Goal: Check status: Check status

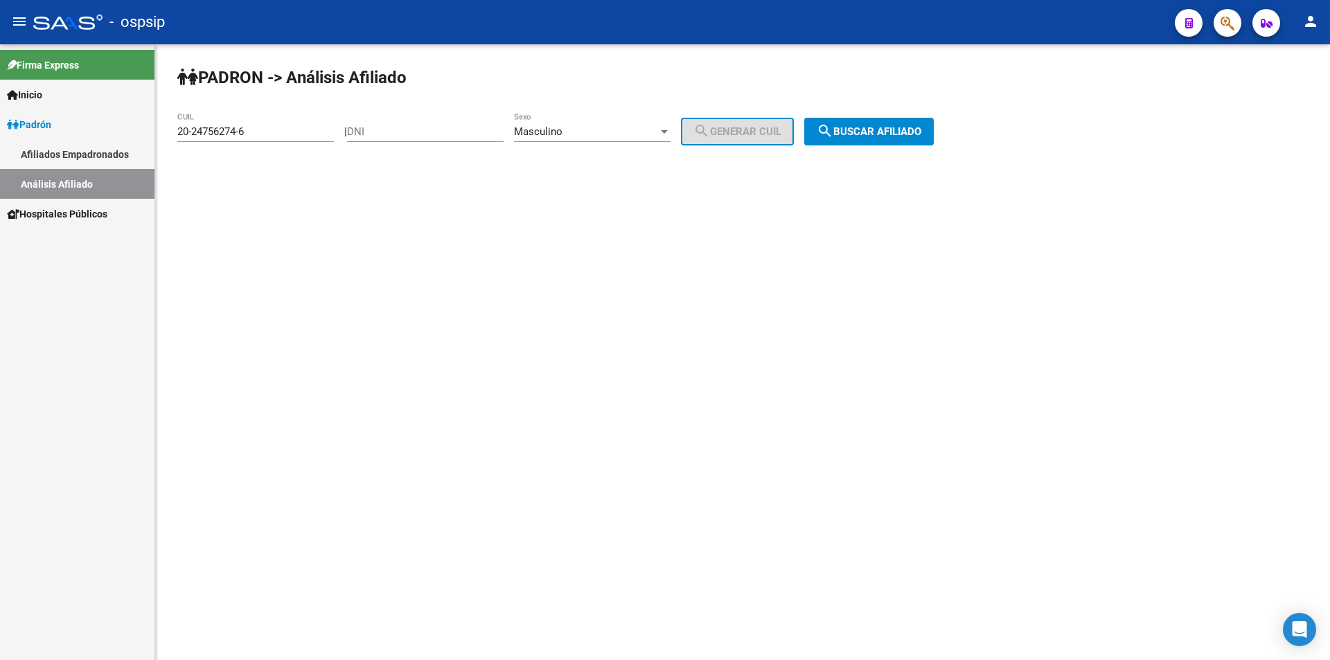
click at [415, 127] on input "DNI" at bounding box center [425, 131] width 157 height 12
drag, startPoint x: 247, startPoint y: 125, endPoint x: 128, endPoint y: 135, distance: 119.5
click at [130, 135] on mat-sidenav-container "Firma Express Inicio Calendario SSS Instructivos Contacto OS Padrón Afiliados E…" at bounding box center [665, 352] width 1330 height 616
click at [407, 125] on div "DNI" at bounding box center [425, 127] width 157 height 30
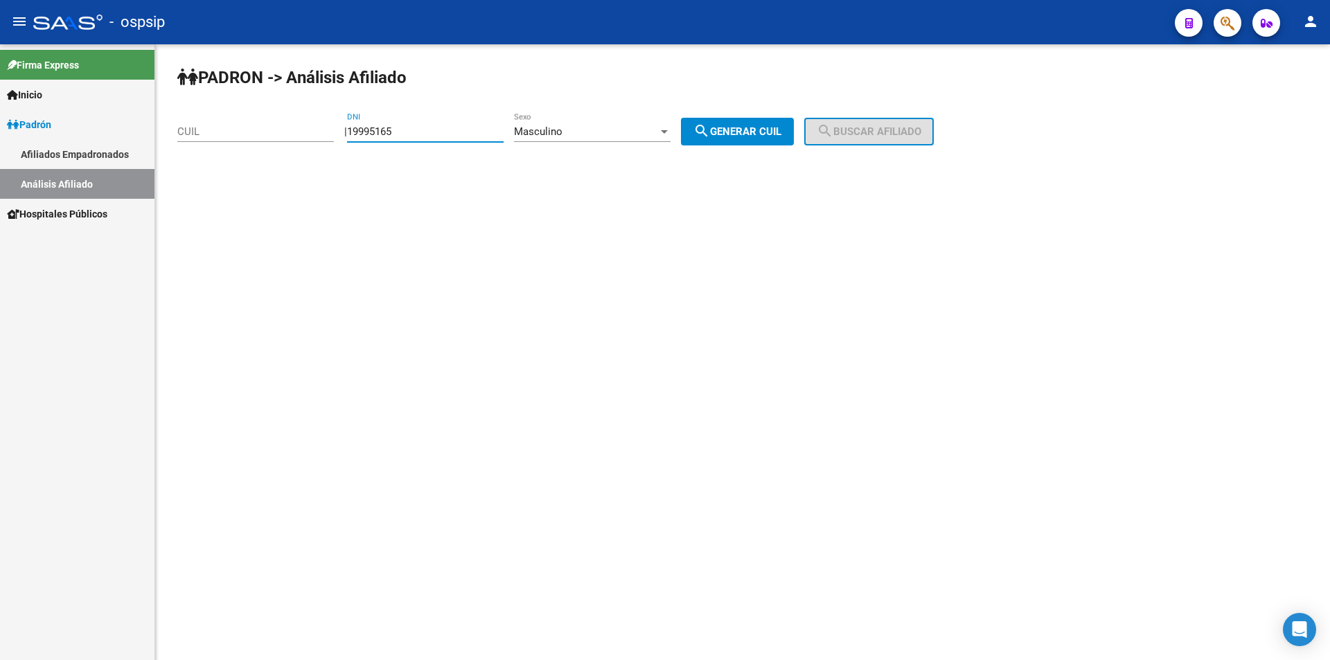
type input "19995165"
drag, startPoint x: 758, startPoint y: 126, endPoint x: 801, endPoint y: 128, distance: 43.0
click at [759, 126] on span "search Generar CUIL" at bounding box center [737, 131] width 88 height 12
type input "20-19995165-4"
click at [904, 128] on span "search Buscar afiliado" at bounding box center [869, 131] width 105 height 12
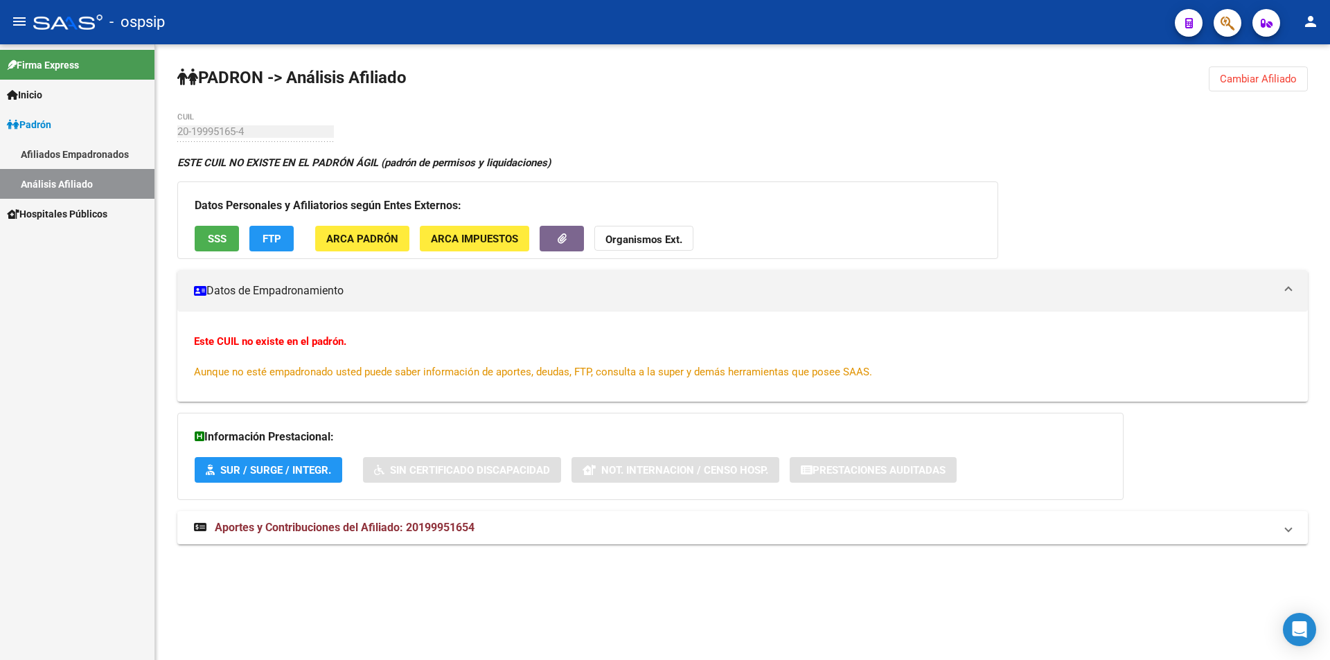
click at [1269, 80] on span "Cambiar Afiliado" at bounding box center [1258, 79] width 77 height 12
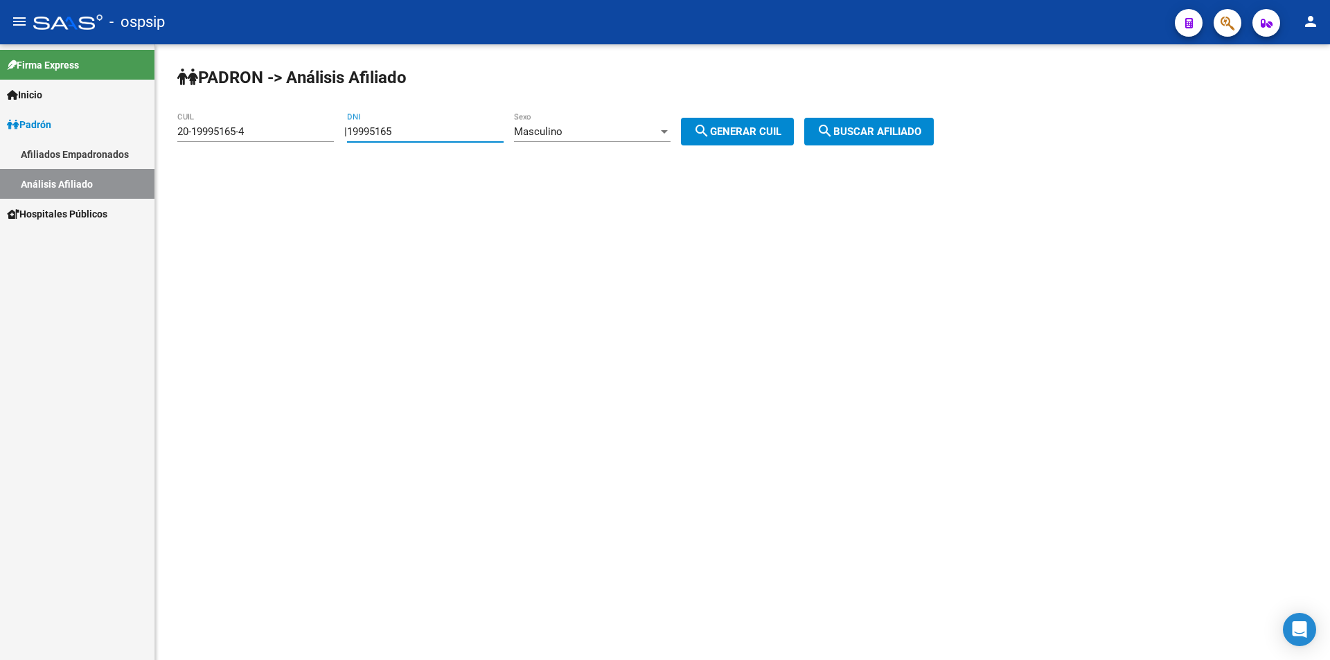
drag, startPoint x: 457, startPoint y: 132, endPoint x: 325, endPoint y: 124, distance: 132.5
click at [325, 125] on app-analisis-afiliado "PADRON -> Análisis Afiliado 20-19995165-4 CUIL | 19995165 DNI Masculino Sexo se…" at bounding box center [560, 131] width 767 height 12
drag, startPoint x: 224, startPoint y: 132, endPoint x: 157, endPoint y: 131, distance: 67.2
click at [157, 131] on div "PADRON -> Análisis Afiliado 20-19995165-4 CUIL | DNI Masculino Sexo search Gene…" at bounding box center [742, 116] width 1175 height 145
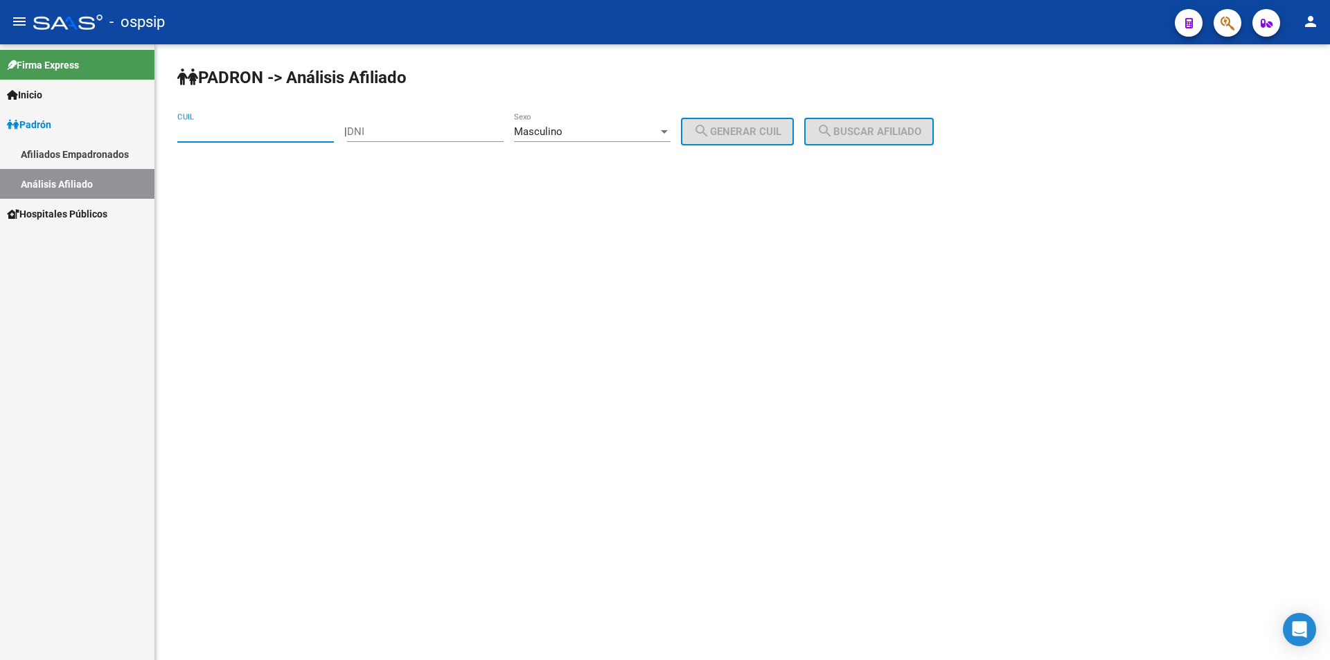
click at [581, 125] on div "Masculino" at bounding box center [586, 131] width 144 height 12
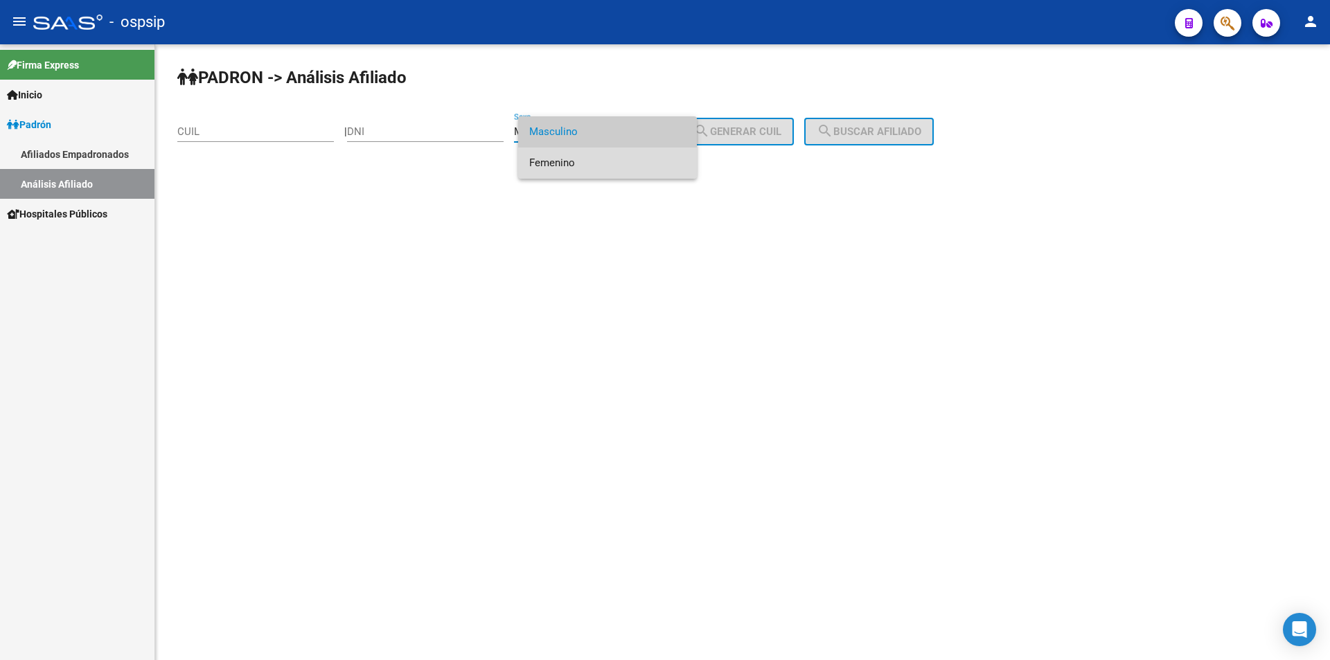
drag, startPoint x: 589, startPoint y: 161, endPoint x: 492, endPoint y: 133, distance: 101.5
click at [589, 156] on span "Femenino" at bounding box center [607, 163] width 157 height 31
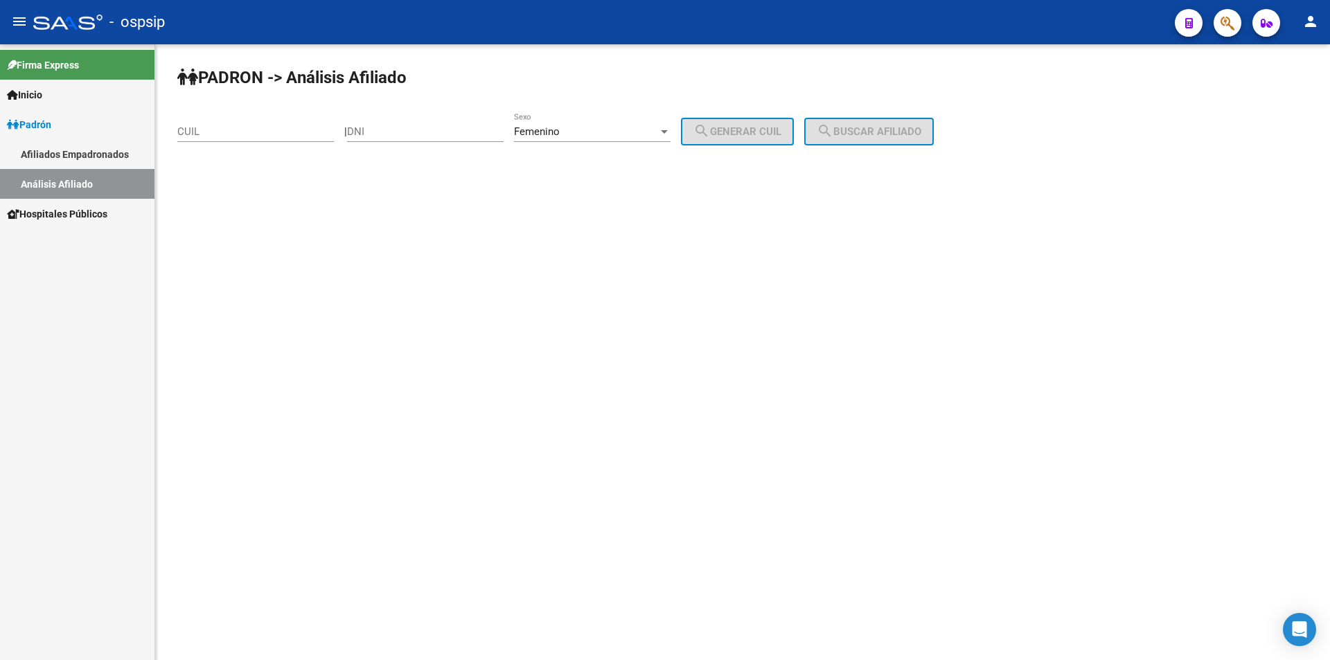
click at [452, 117] on div "DNI" at bounding box center [425, 127] width 157 height 30
type input "42091967"
click at [762, 137] on span "search Generar CUIL" at bounding box center [737, 131] width 88 height 12
type input "27-42091967-6"
click at [895, 132] on span "search Buscar afiliado" at bounding box center [869, 131] width 105 height 12
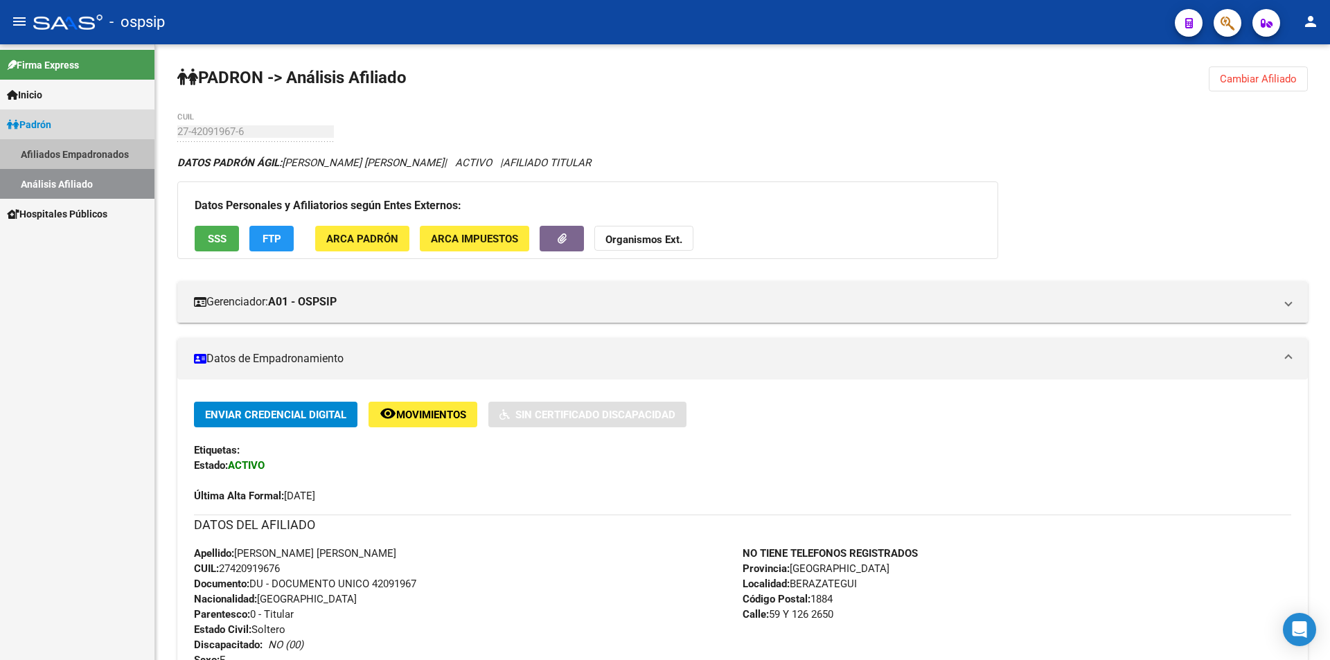
click at [74, 155] on link "Afiliados Empadronados" at bounding box center [77, 154] width 154 height 30
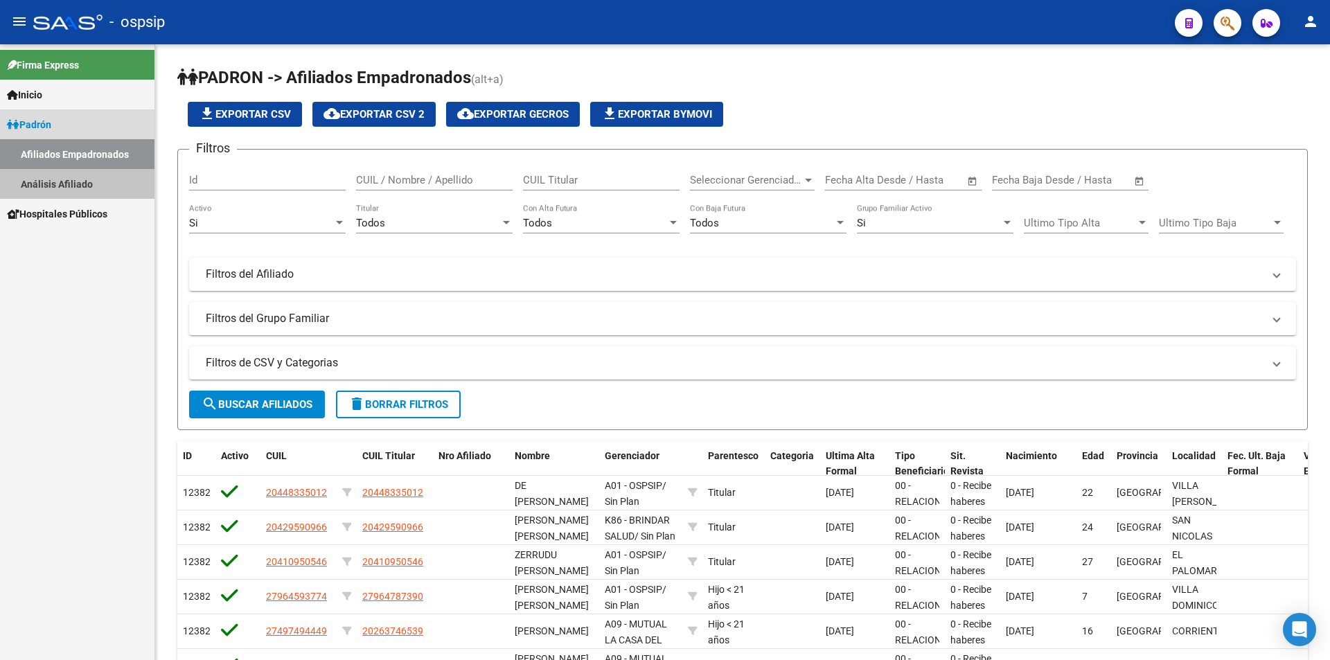
click at [73, 191] on link "Análisis Afiliado" at bounding box center [77, 184] width 154 height 30
